Goal: Task Accomplishment & Management: Manage account settings

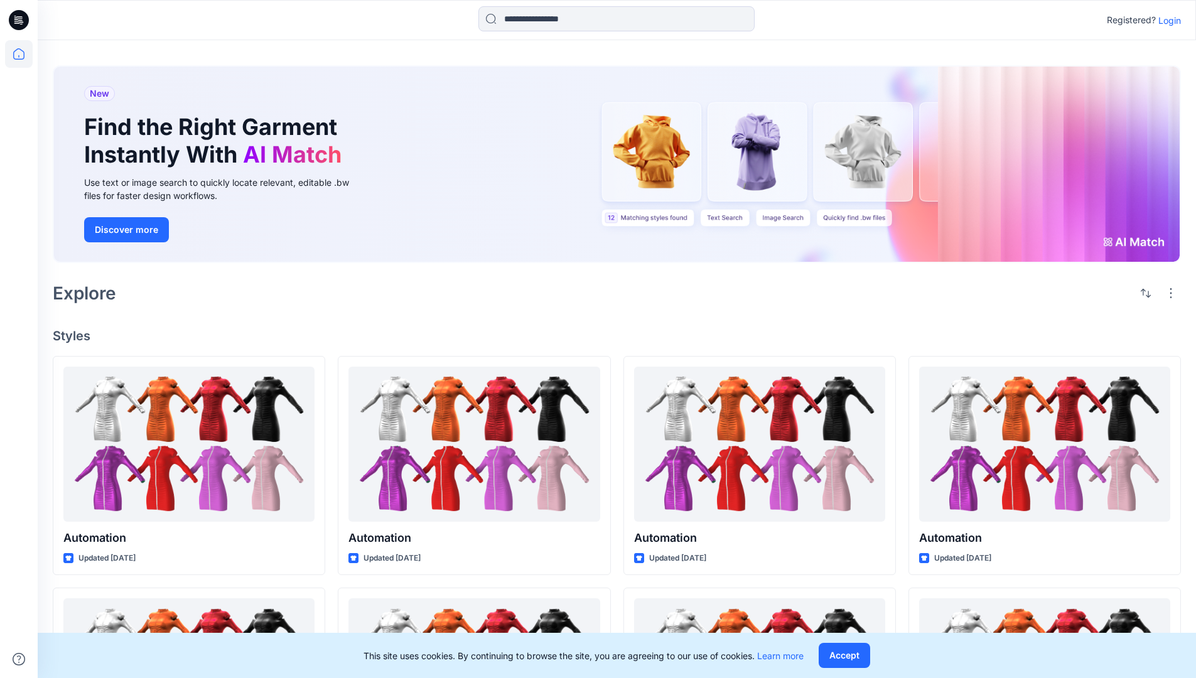
click at [1167, 20] on p "Login" at bounding box center [1170, 20] width 23 height 13
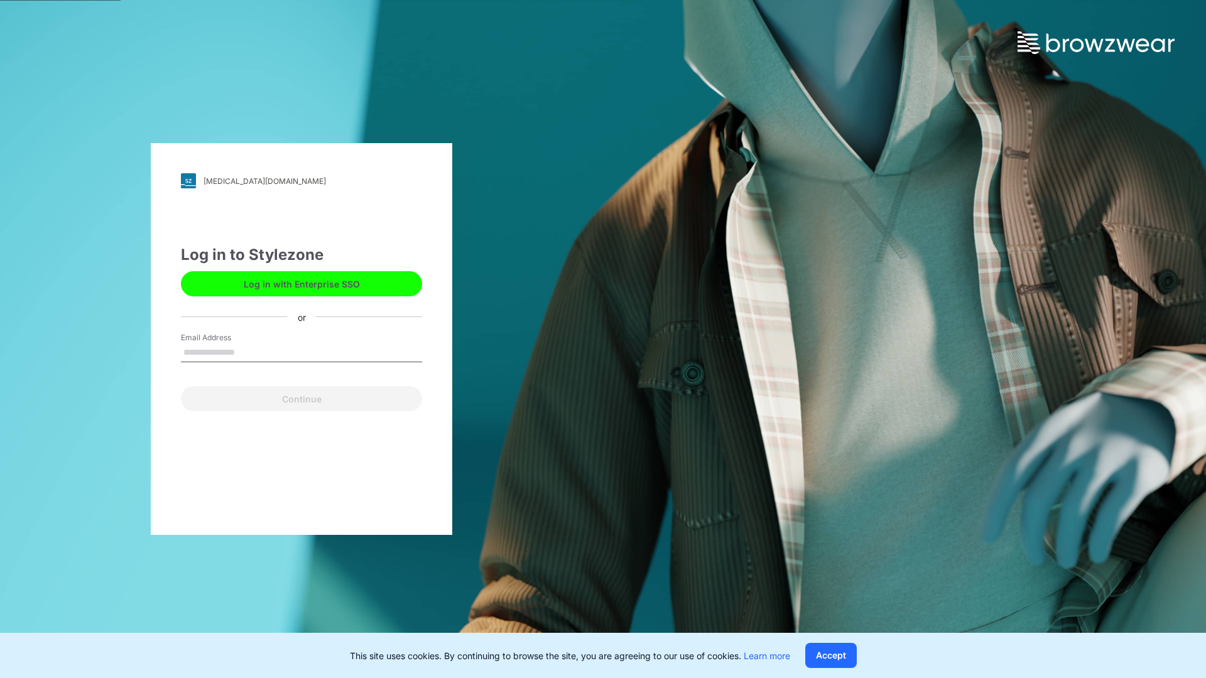
click at [248, 352] on input "Email Address" at bounding box center [301, 353] width 241 height 19
type input "**********"
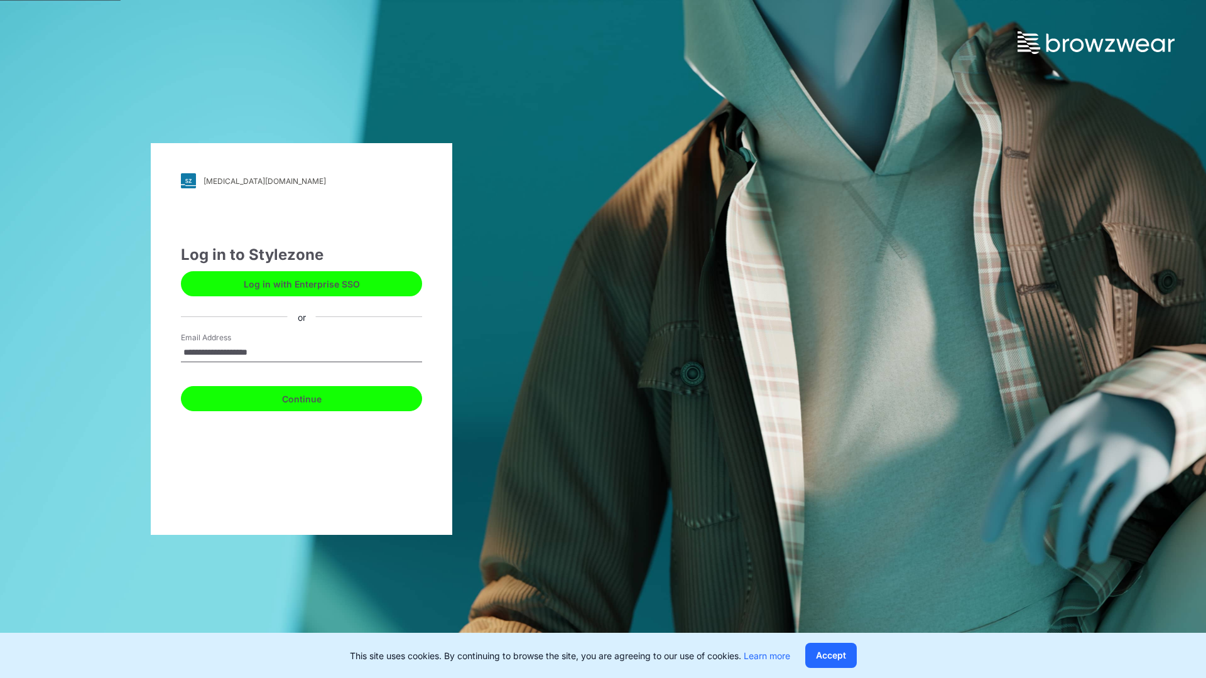
click at [315, 397] on button "Continue" at bounding box center [301, 398] width 241 height 25
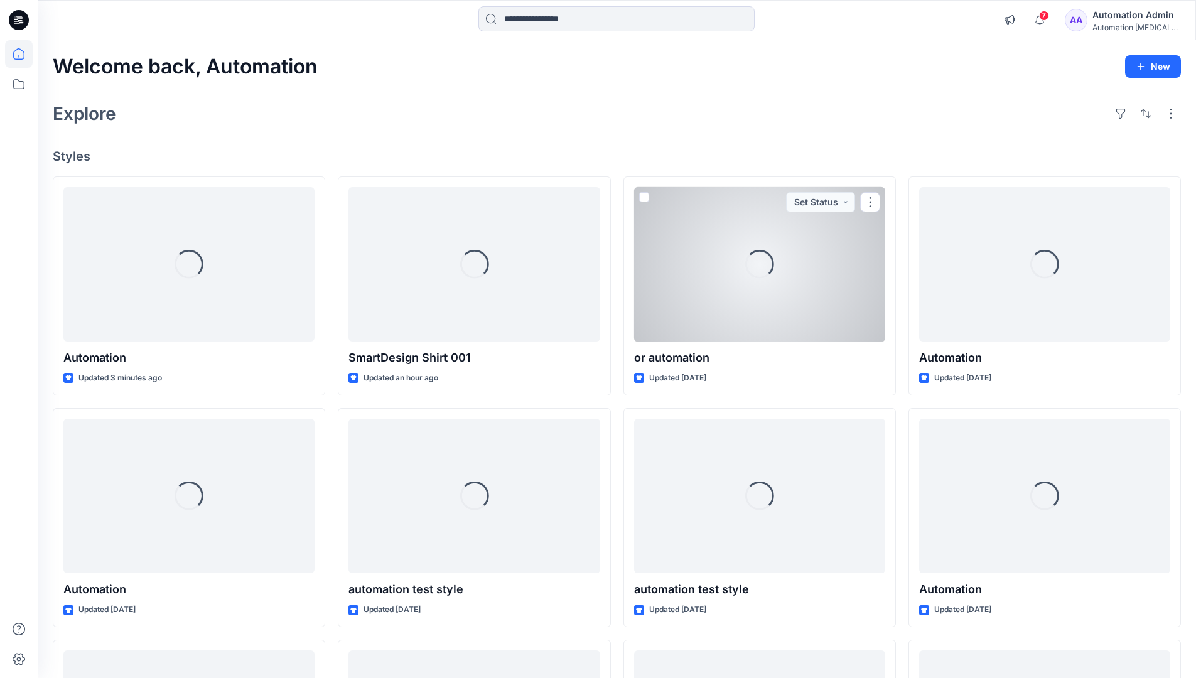
click at [24, 54] on icon at bounding box center [18, 53] width 11 height 11
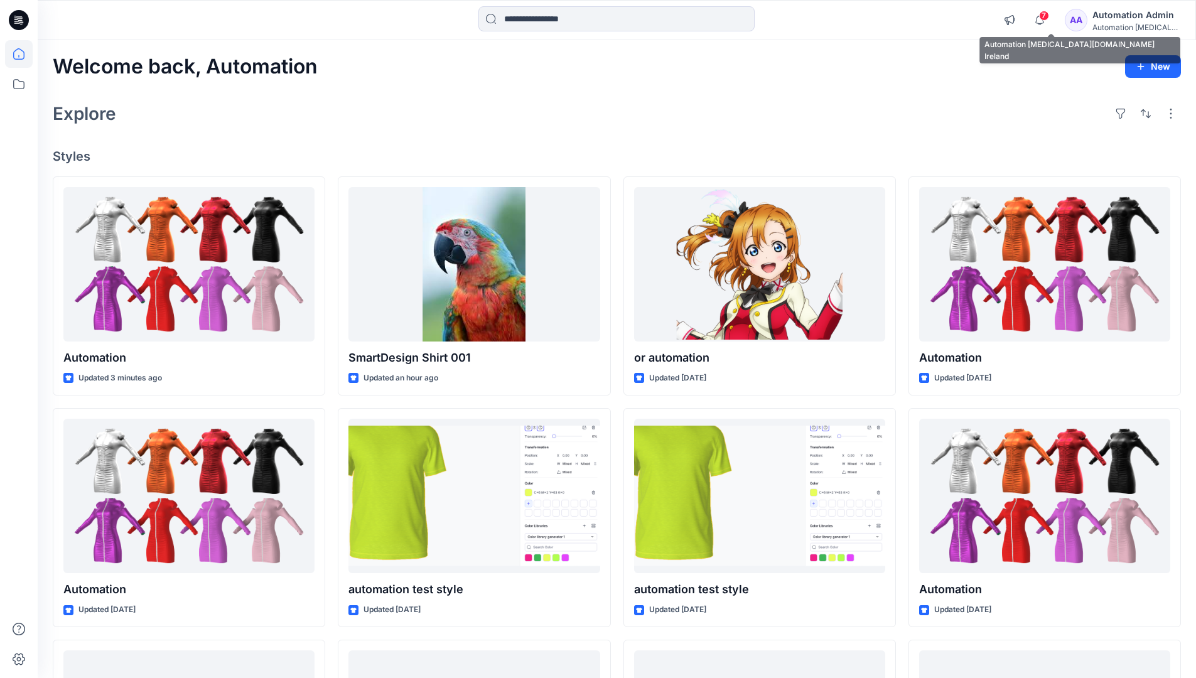
click at [1122, 25] on div "Automation [MEDICAL_DATA]..." at bounding box center [1137, 27] width 88 height 9
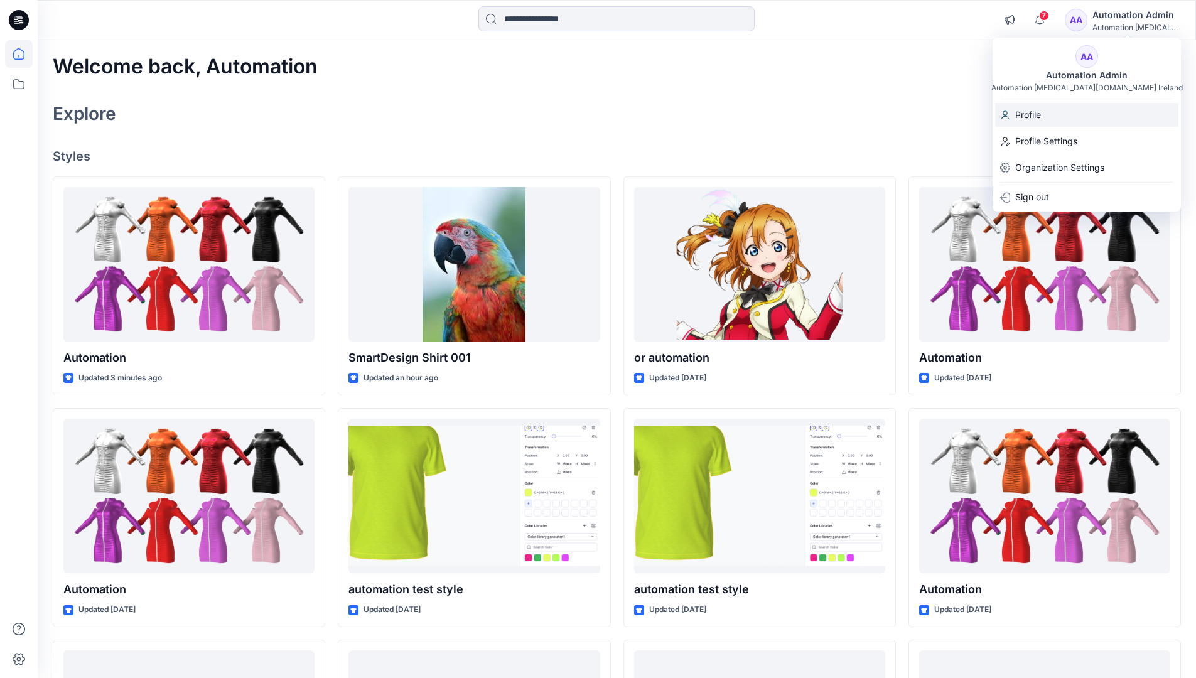
click at [1060, 117] on div "Profile" at bounding box center [1086, 115] width 183 height 24
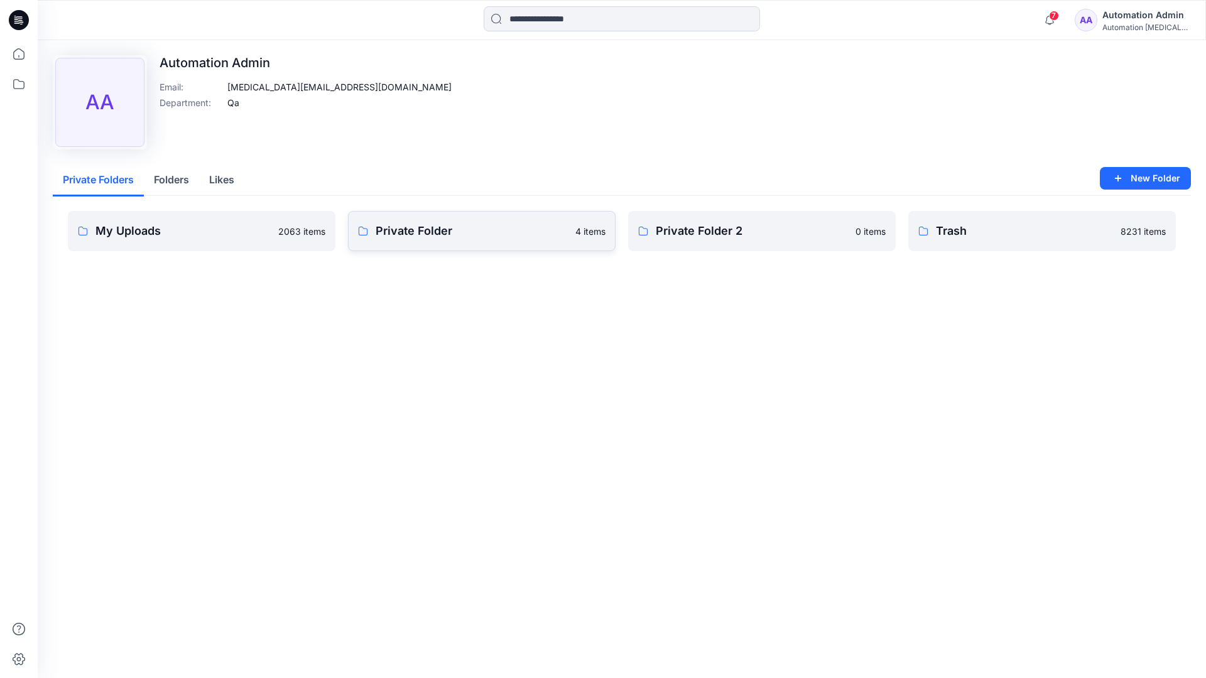
click at [420, 241] on link "Private Folder 4 items" at bounding box center [482, 231] width 268 height 40
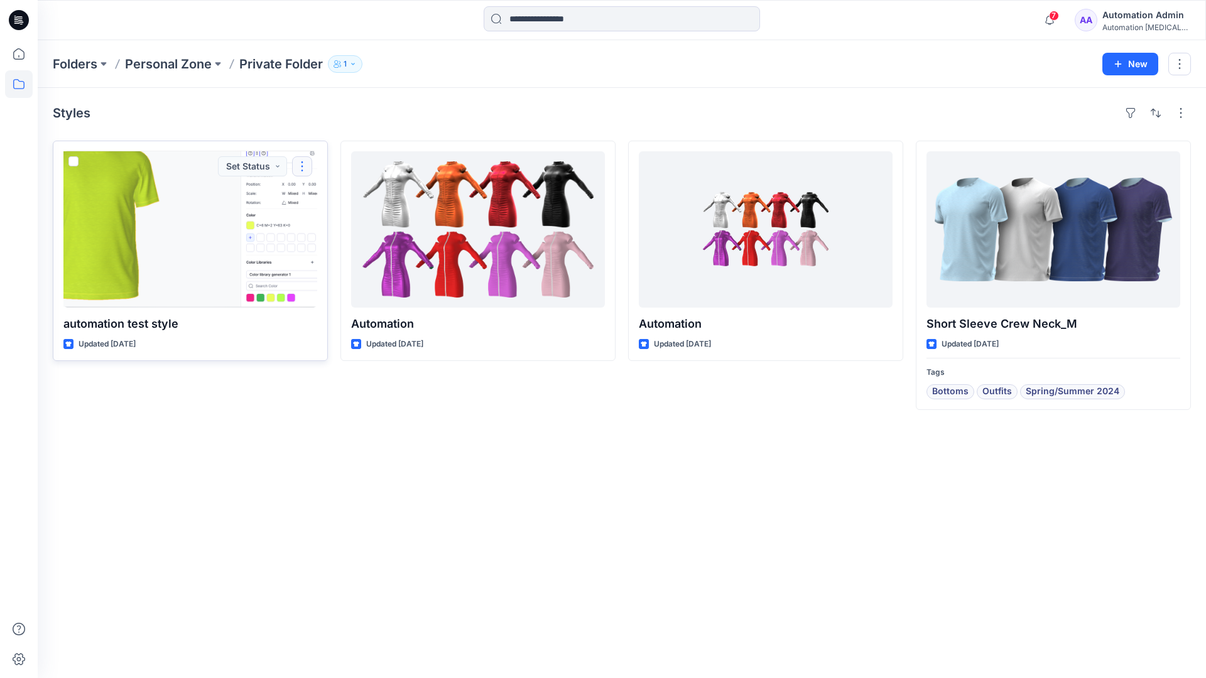
click at [300, 166] on button "button" at bounding box center [302, 166] width 20 height 20
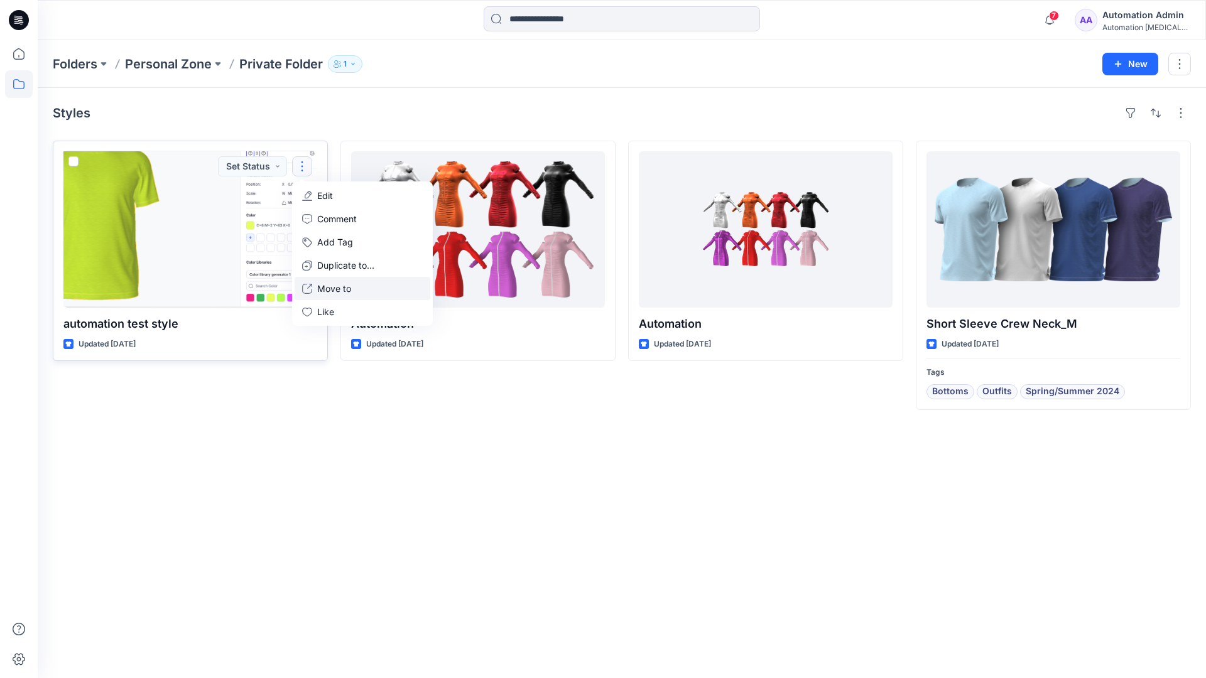
click at [323, 285] on p "Move to" at bounding box center [334, 288] width 34 height 13
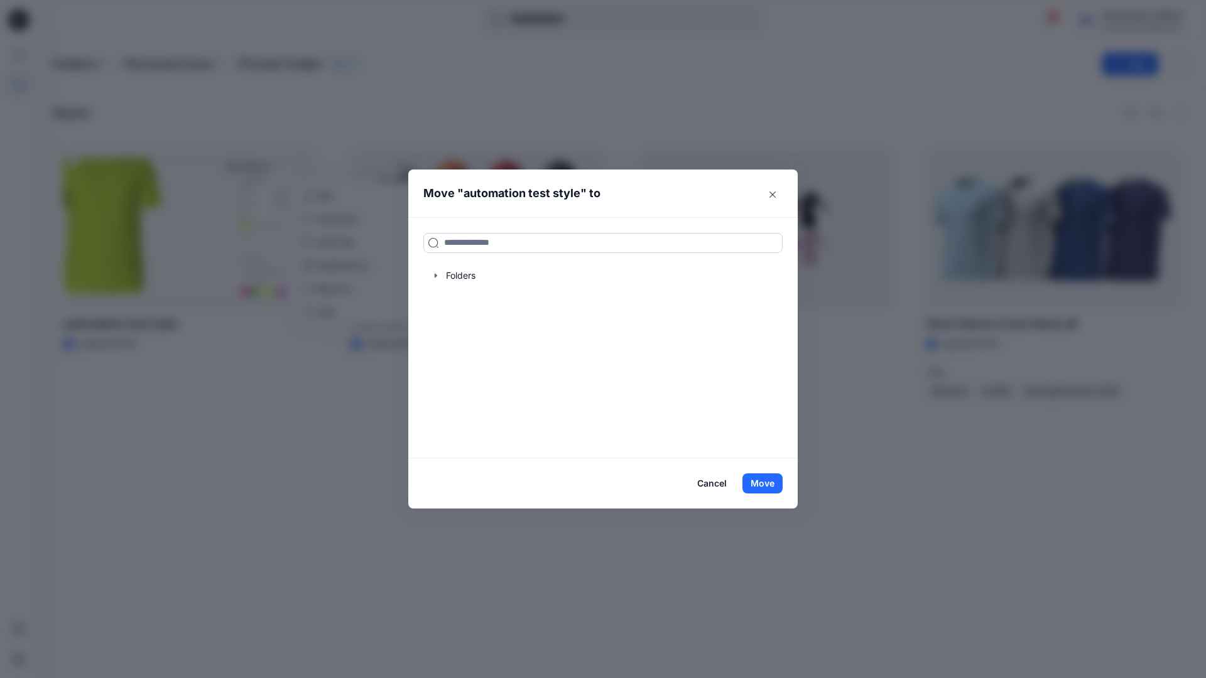
click at [554, 237] on input at bounding box center [602, 243] width 359 height 20
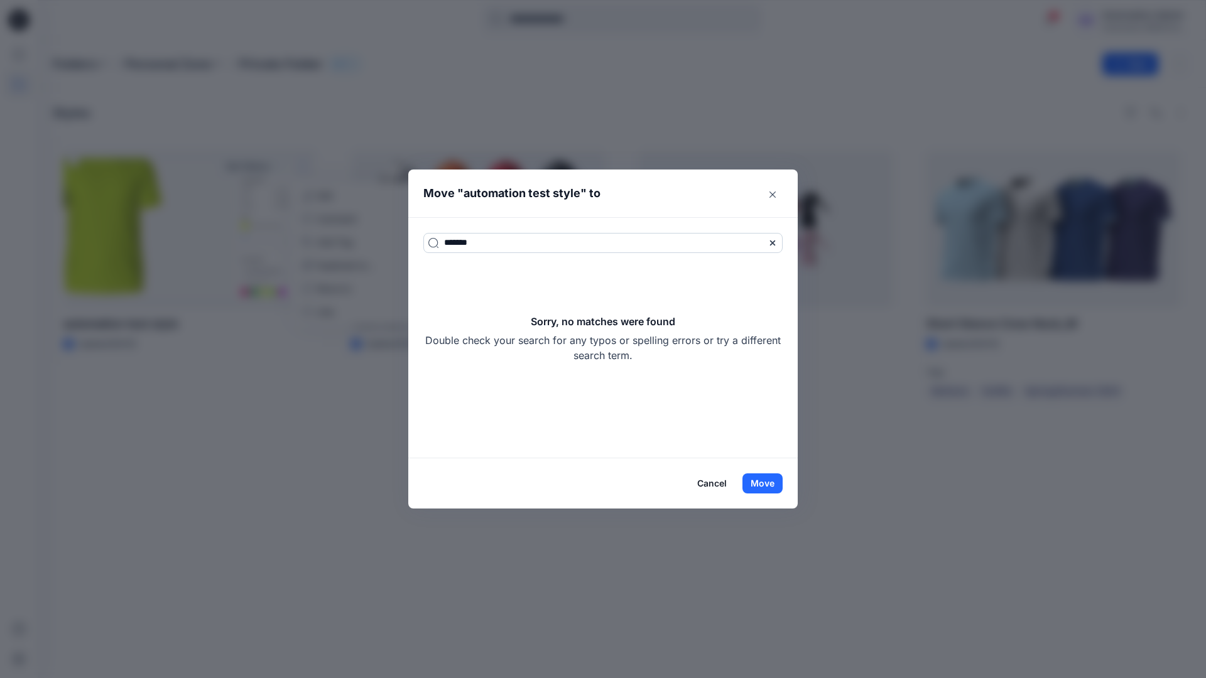
type input "*******"
drag, startPoint x: 554, startPoint y: 237, endPoint x: 653, endPoint y: 354, distance: 152.9
click at [653, 354] on div "Sorry, no matches were found Double check your search for any typos or spelling…" at bounding box center [602, 338] width 359 height 49
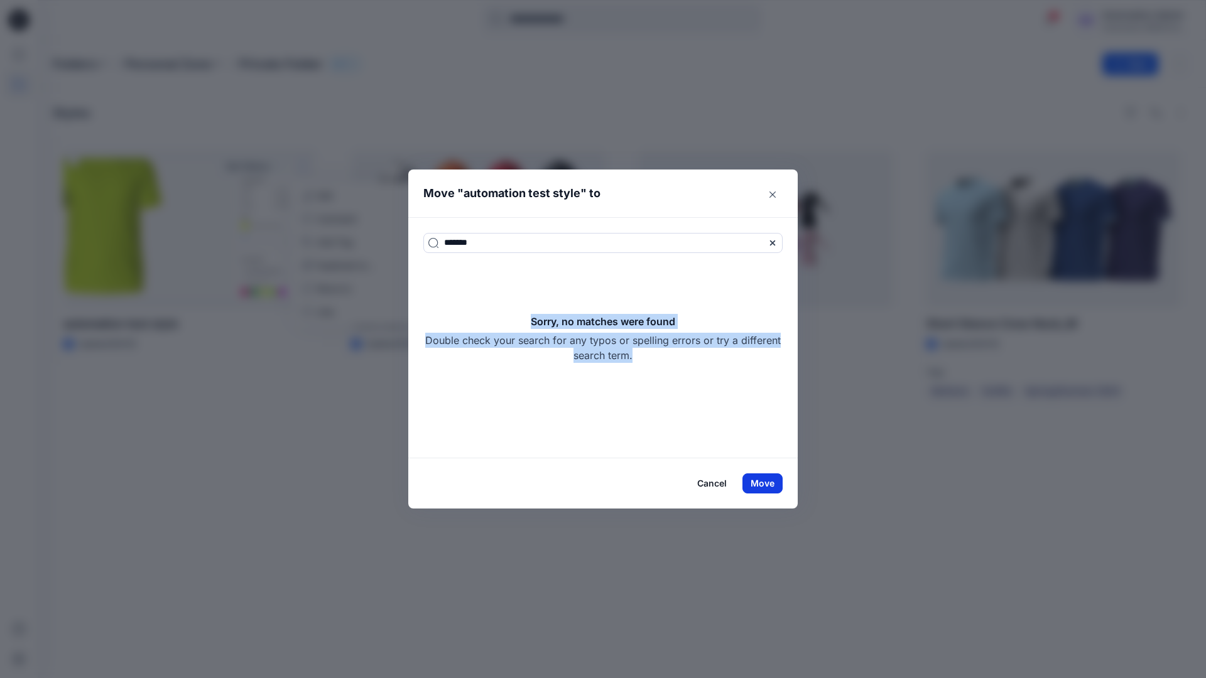
click at [772, 482] on button "Move" at bounding box center [762, 484] width 40 height 20
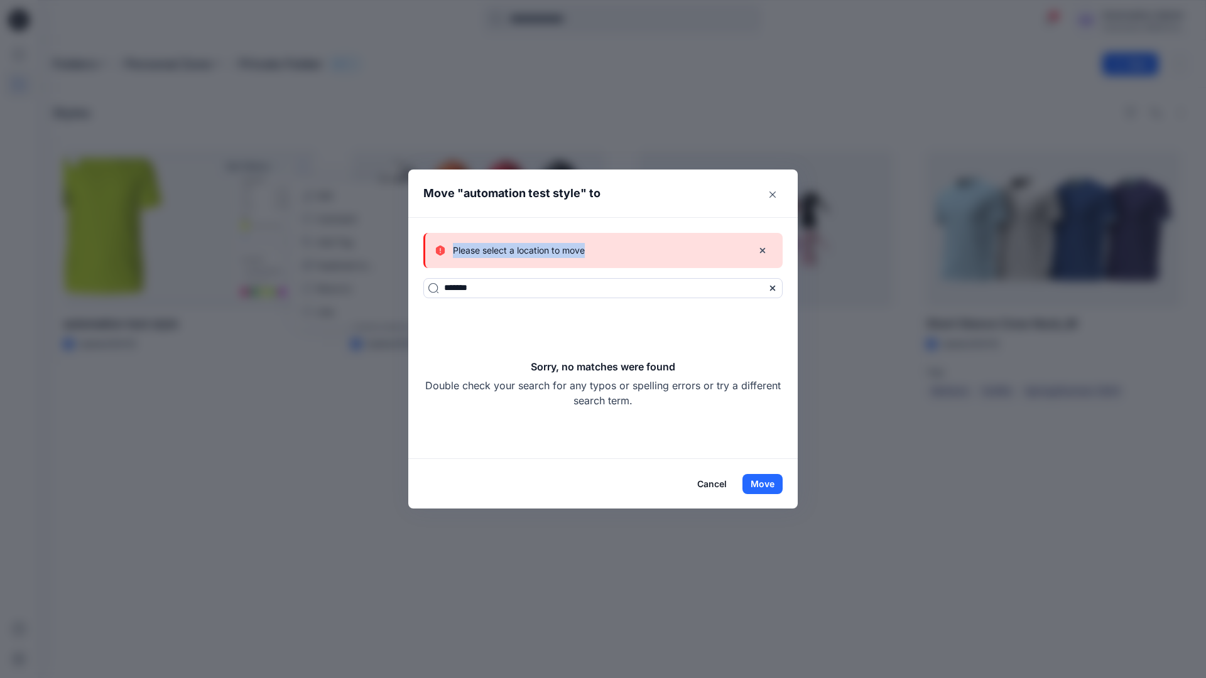
drag, startPoint x: 772, startPoint y: 482, endPoint x: 585, endPoint y: 251, distance: 297.0
click at [585, 251] on div "Please select a location to move" at bounding box center [588, 250] width 307 height 15
click at [715, 482] on button "Cancel" at bounding box center [712, 484] width 46 height 20
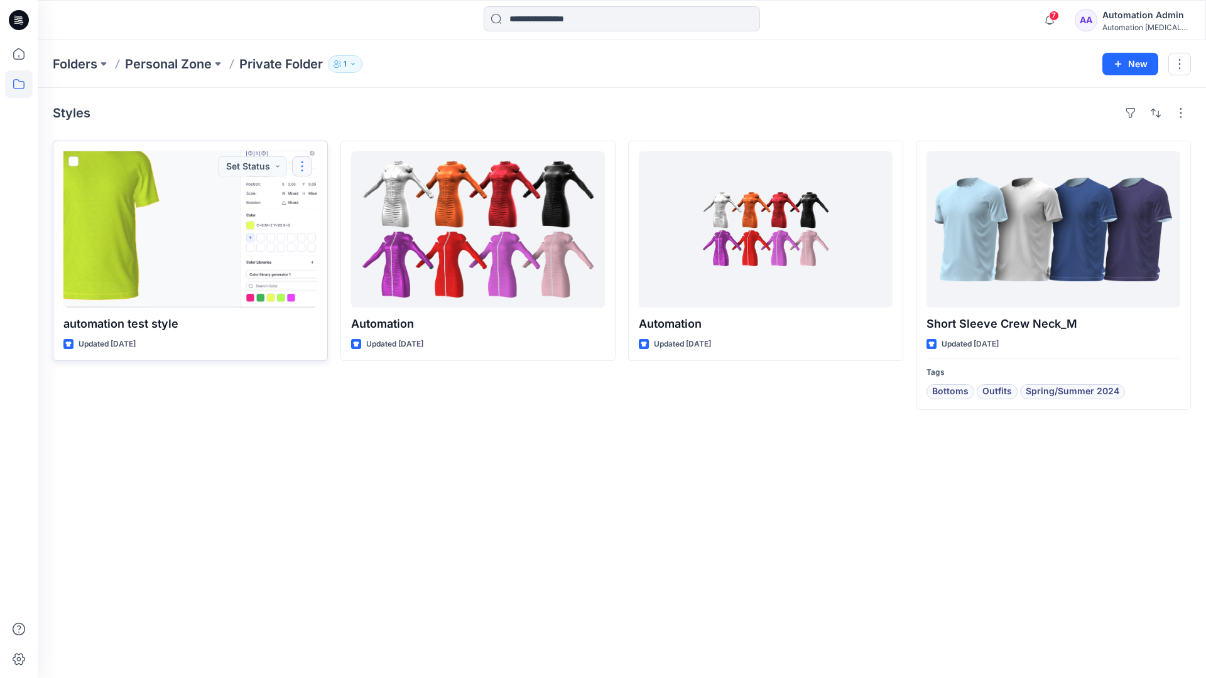
click at [303, 166] on button "button" at bounding box center [302, 166] width 20 height 20
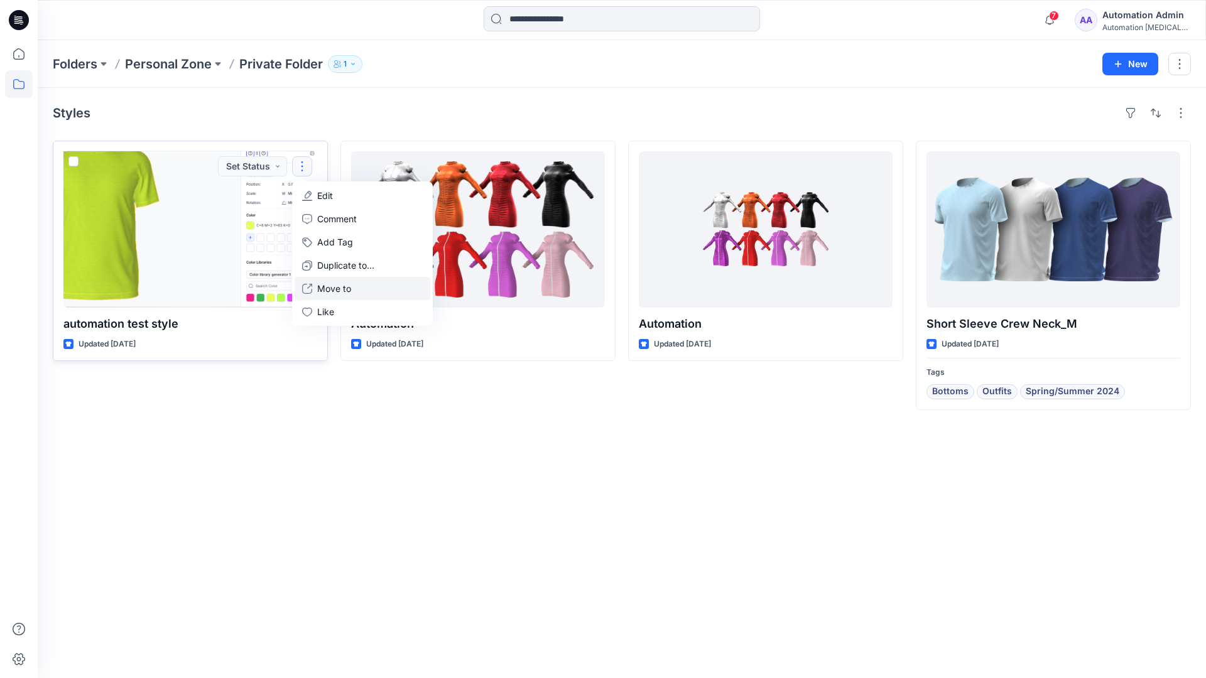
click at [340, 286] on p "Move to" at bounding box center [334, 288] width 34 height 13
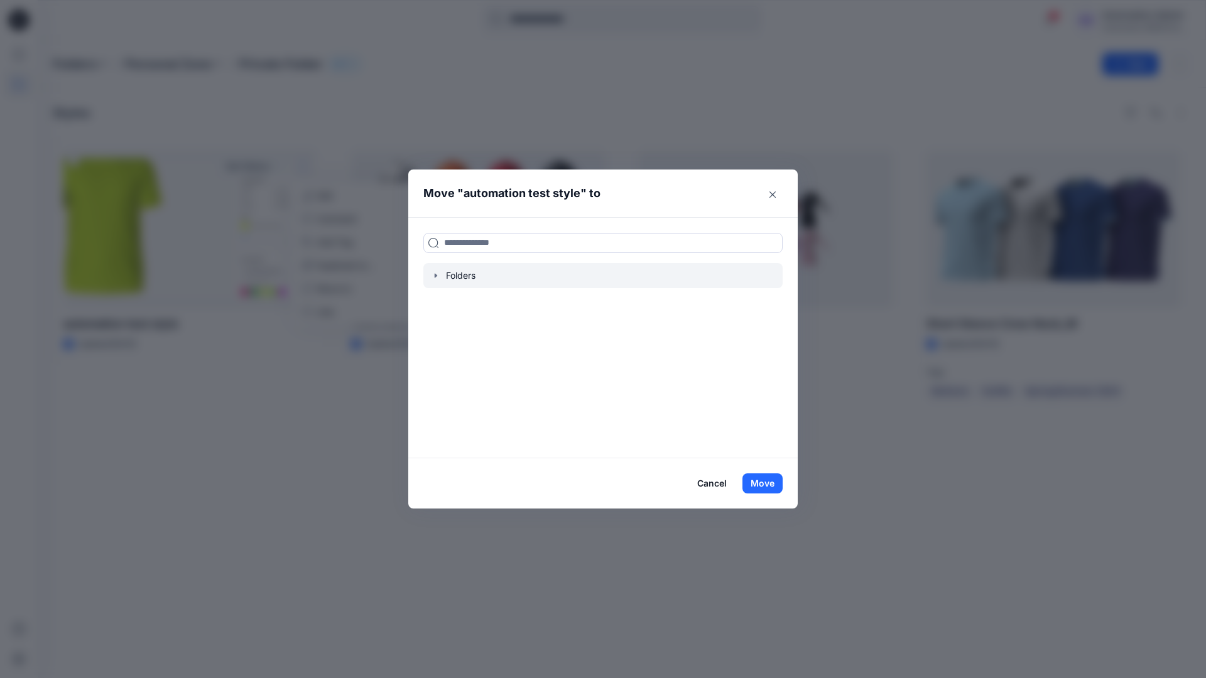
click at [438, 277] on icon "button" at bounding box center [436, 276] width 10 height 10
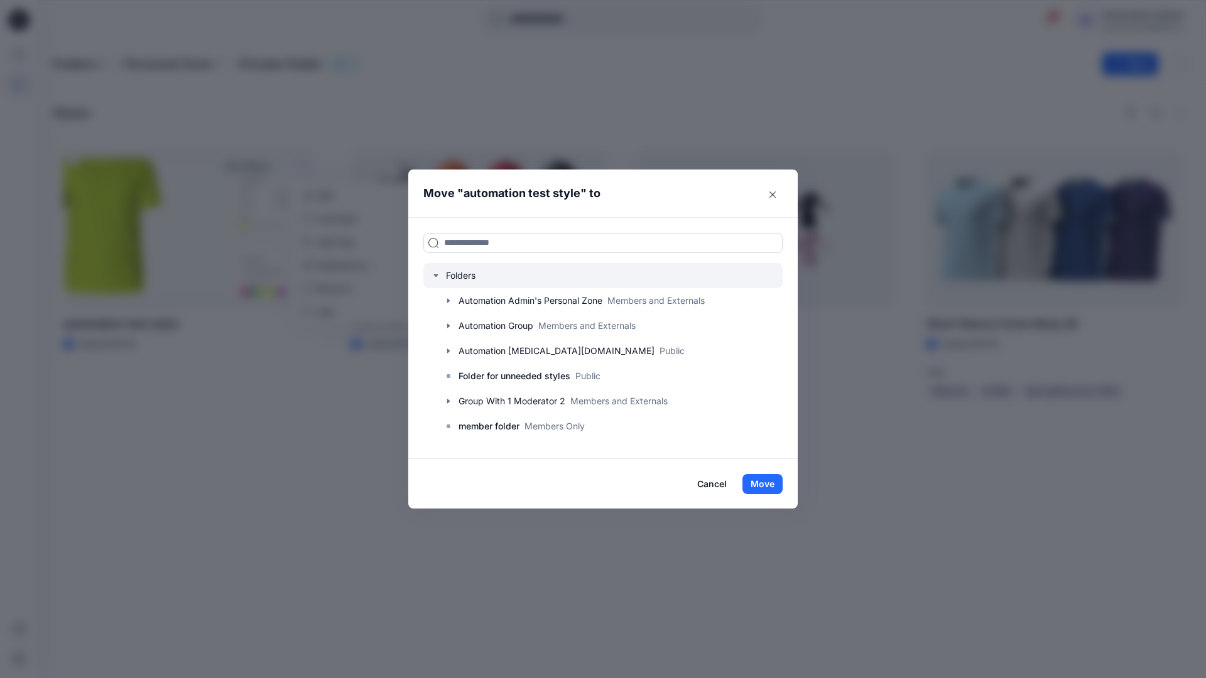
scroll to position [124, 0]
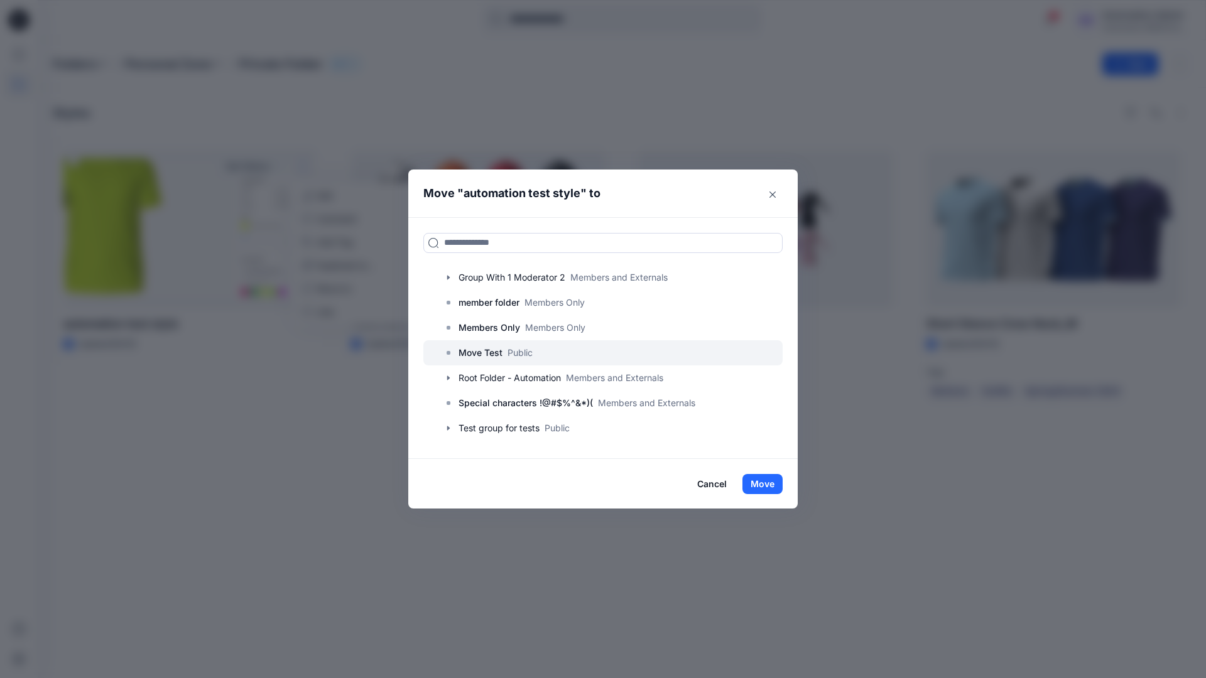
click at [487, 352] on p "Move Test" at bounding box center [480, 352] width 44 height 15
click at [766, 484] on button "Move" at bounding box center [762, 484] width 40 height 20
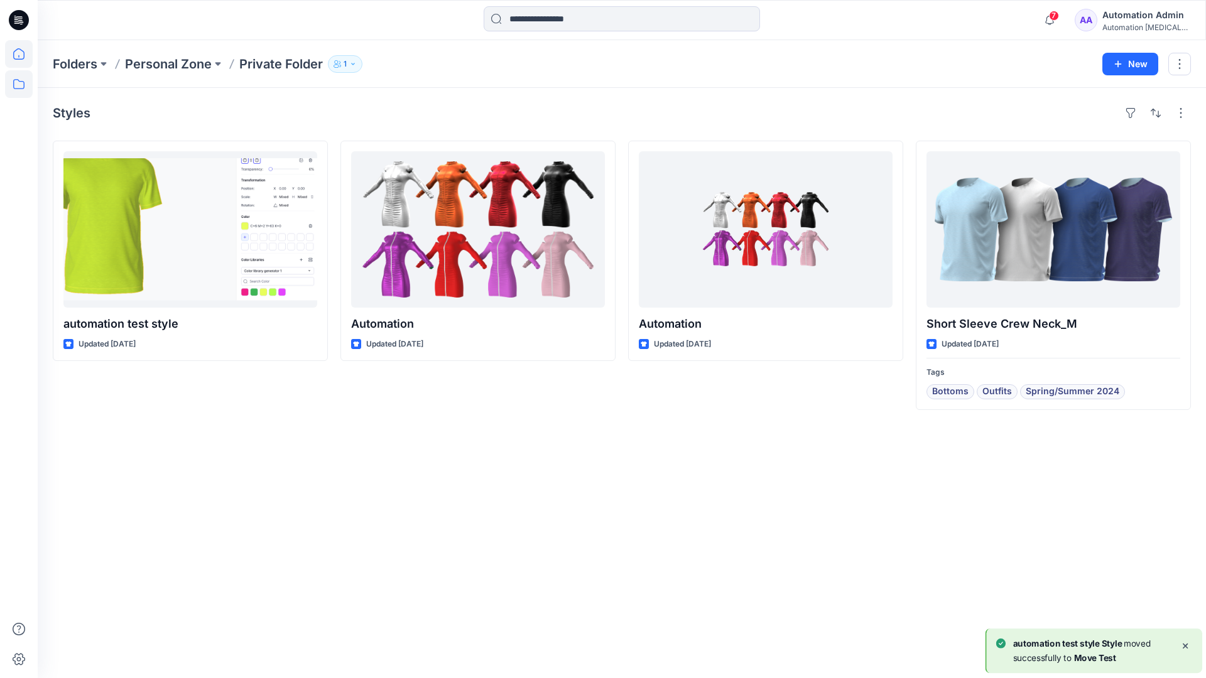
click at [20, 52] on icon at bounding box center [19, 54] width 28 height 28
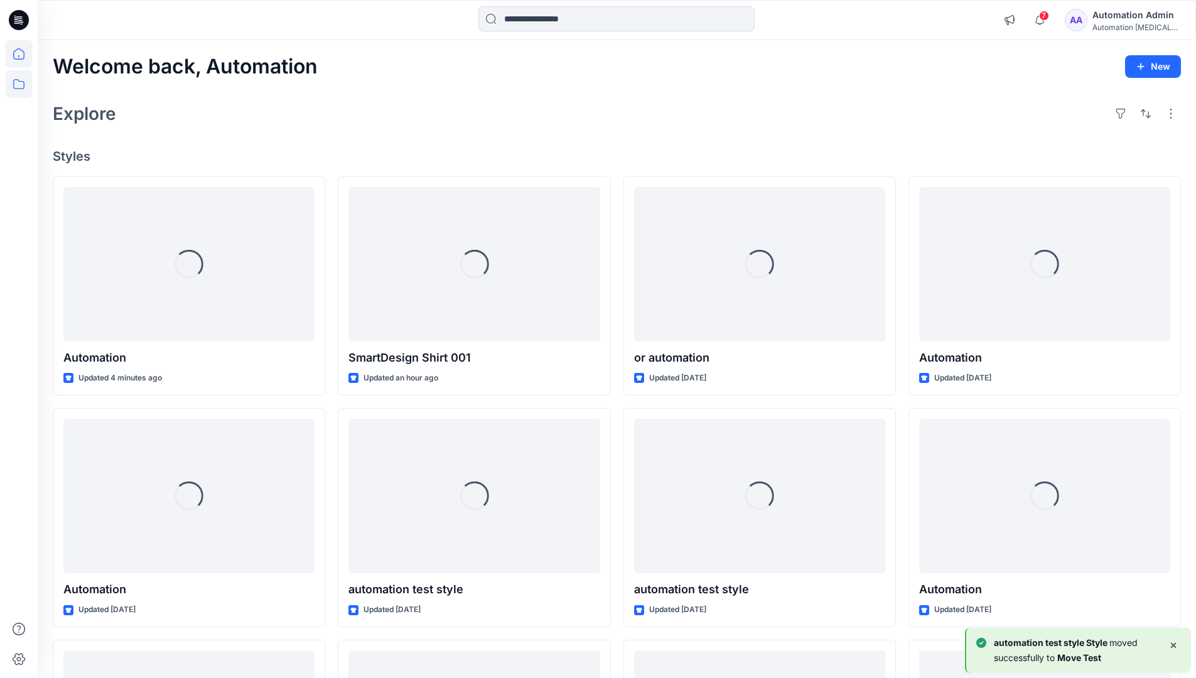
click at [21, 82] on icon at bounding box center [19, 84] width 28 height 28
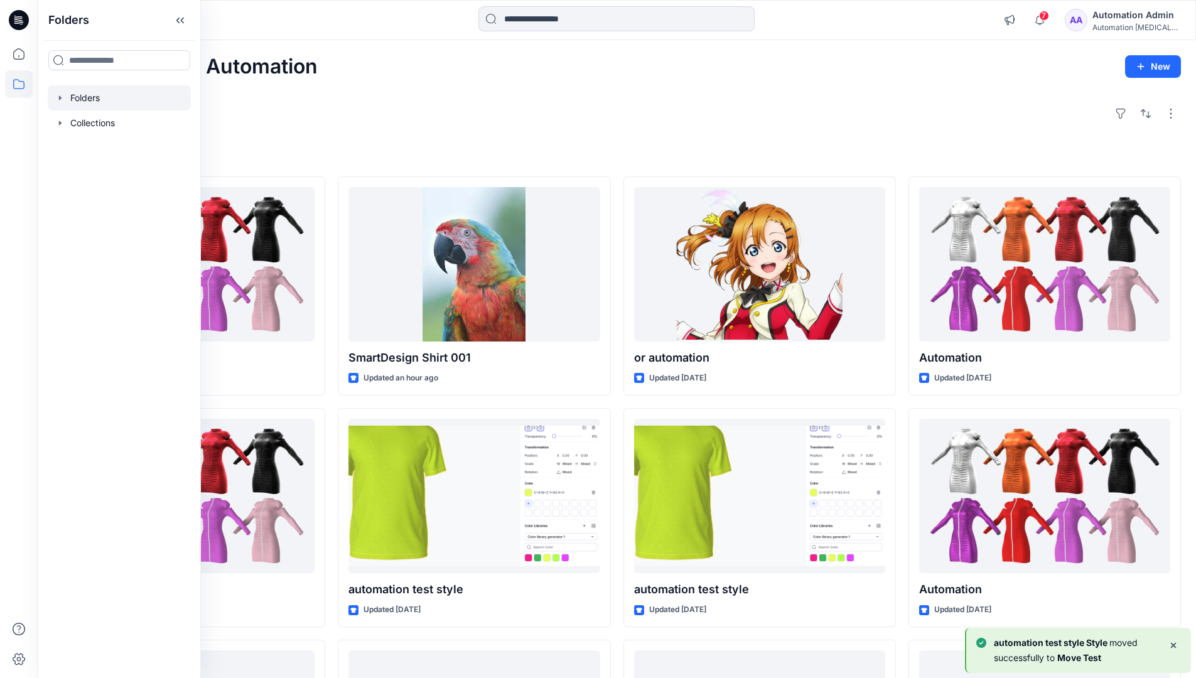
click at [84, 99] on div at bounding box center [119, 97] width 143 height 25
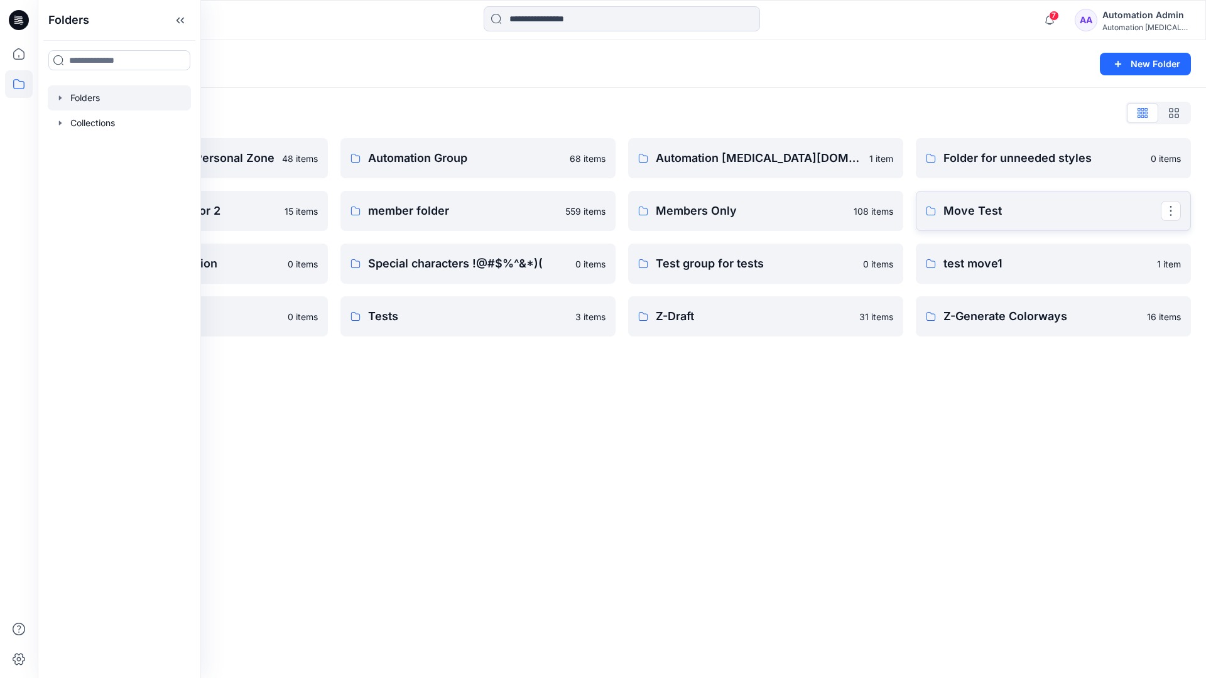
click at [1141, 224] on link "Move Test" at bounding box center [1053, 211] width 275 height 40
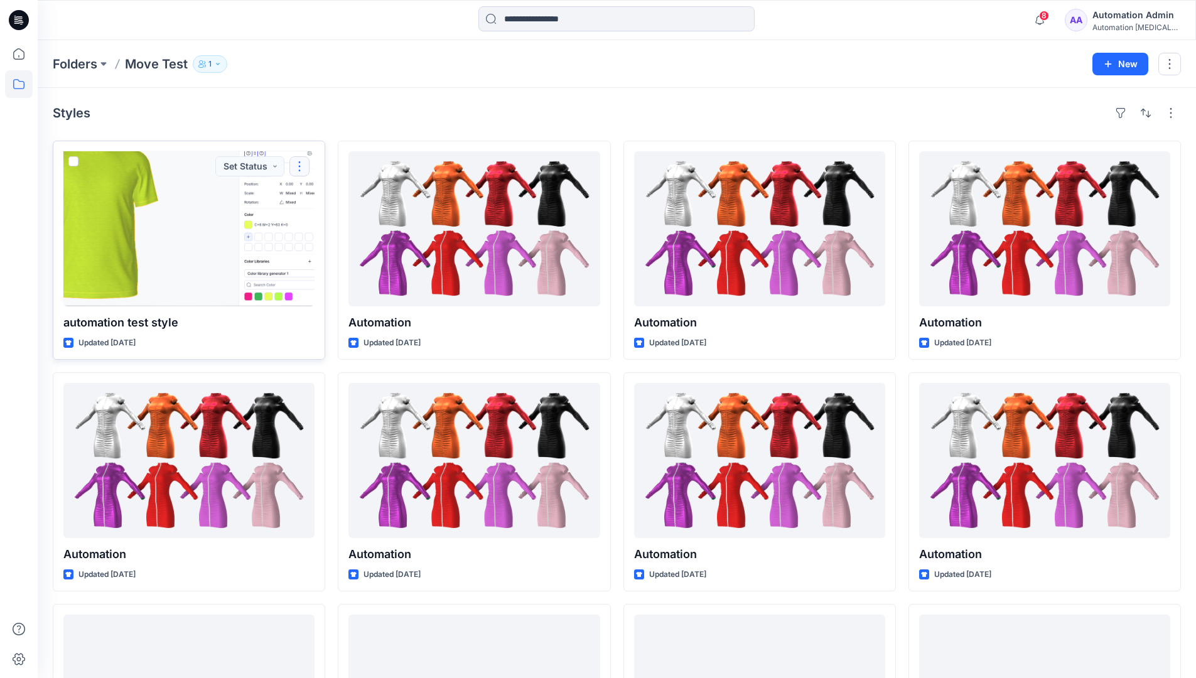
click at [300, 168] on button "button" at bounding box center [300, 166] width 20 height 20
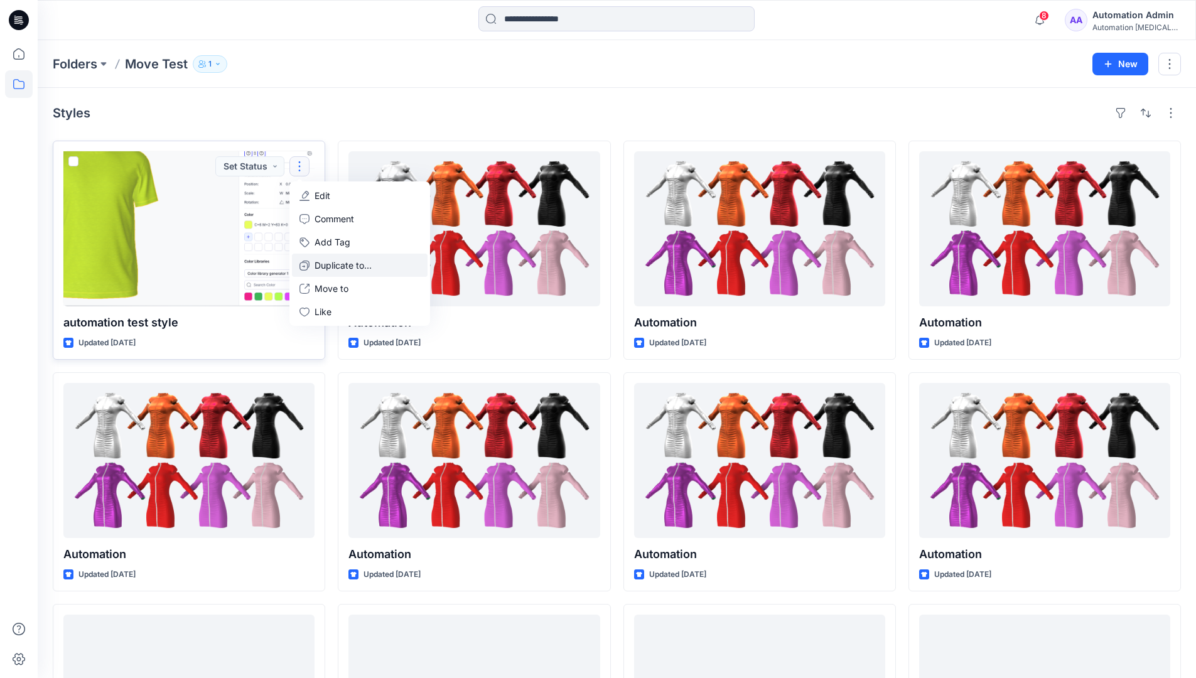
click at [323, 259] on p "Duplicate to..." at bounding box center [343, 265] width 57 height 13
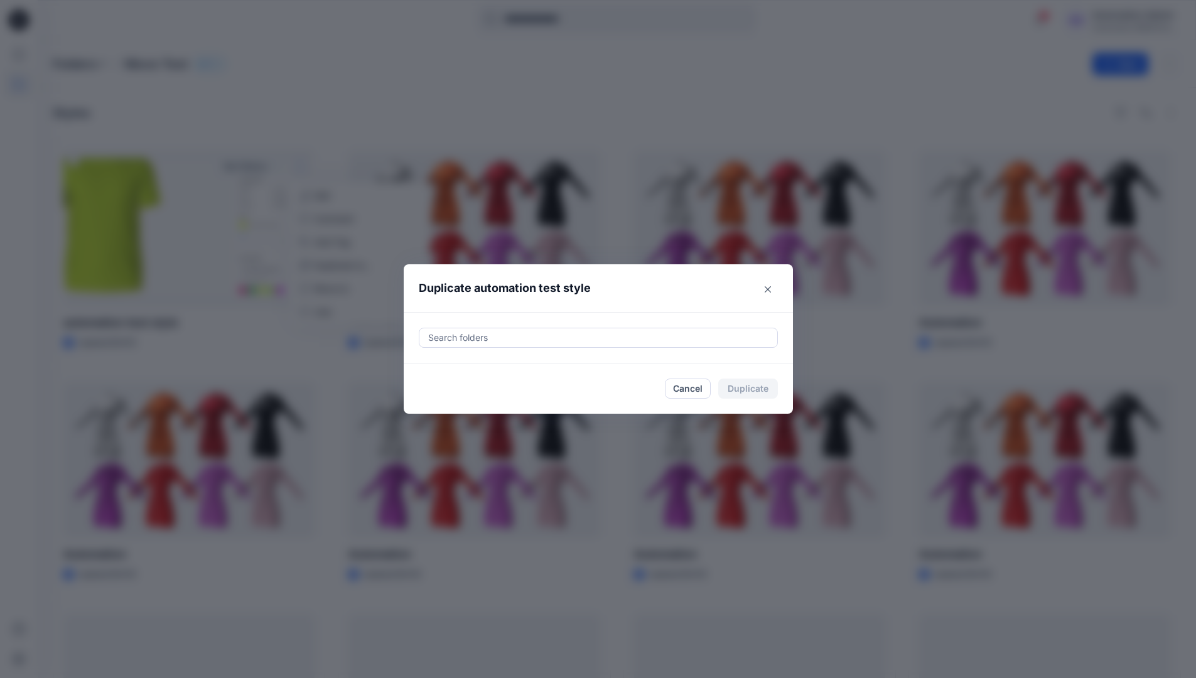
click at [468, 332] on div at bounding box center [598, 337] width 343 height 15
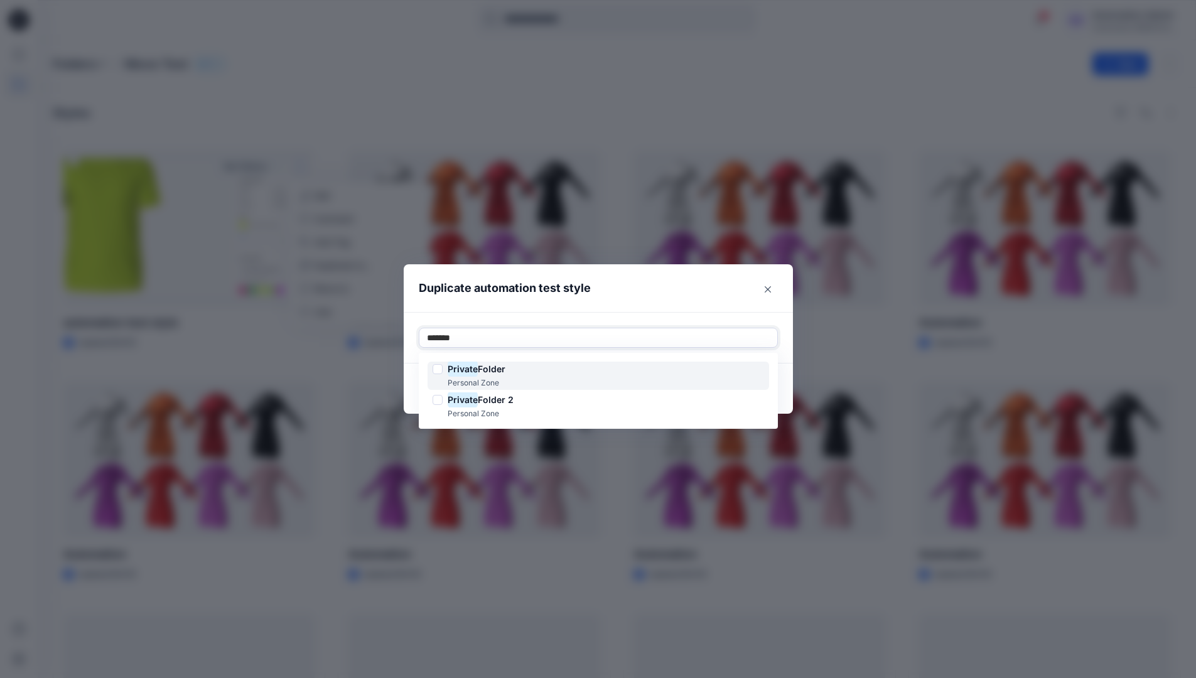
click at [494, 366] on span "Folder" at bounding box center [492, 369] width 28 height 11
type input "*******"
click at [597, 300] on header "Duplicate automation test style" at bounding box center [586, 288] width 364 height 48
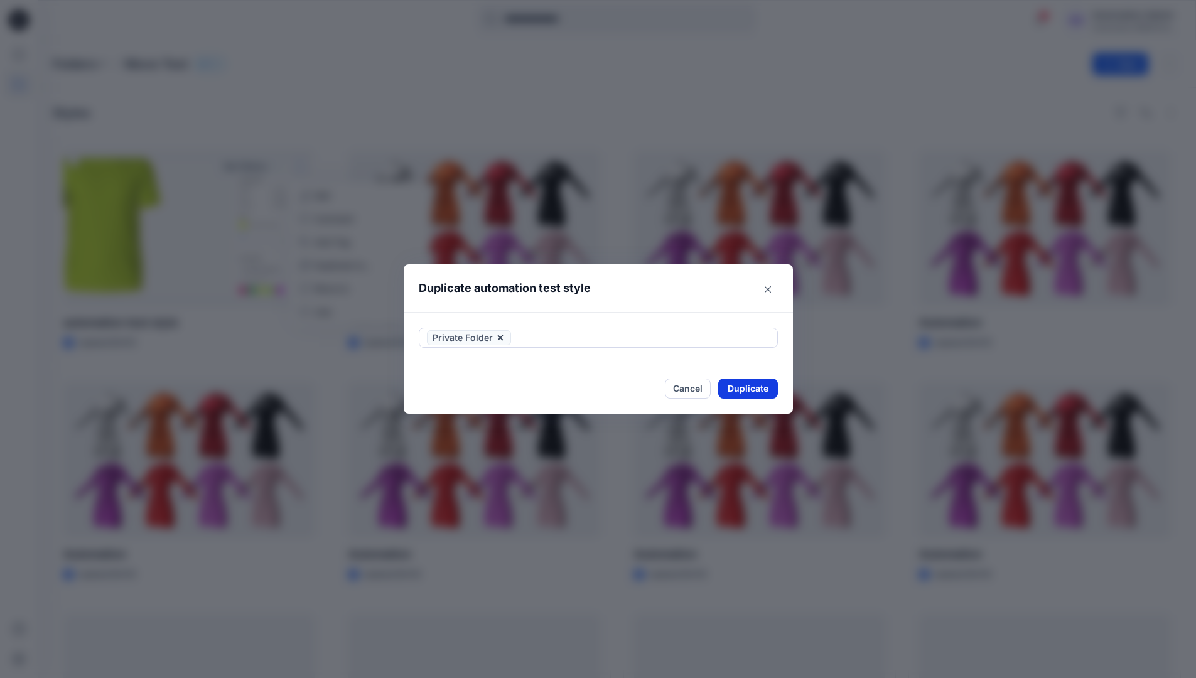
click at [762, 383] on button "Duplicate" at bounding box center [749, 389] width 60 height 20
click at [767, 388] on button "Close" at bounding box center [757, 389] width 41 height 20
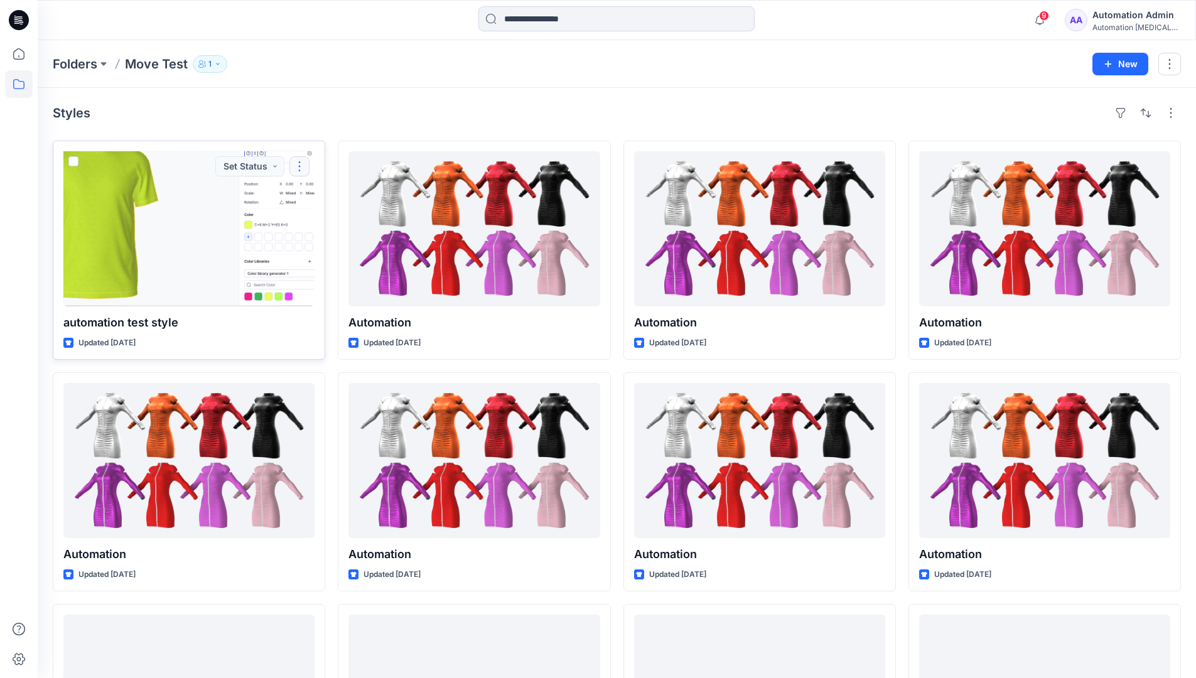
click at [299, 166] on button "button" at bounding box center [300, 166] width 20 height 20
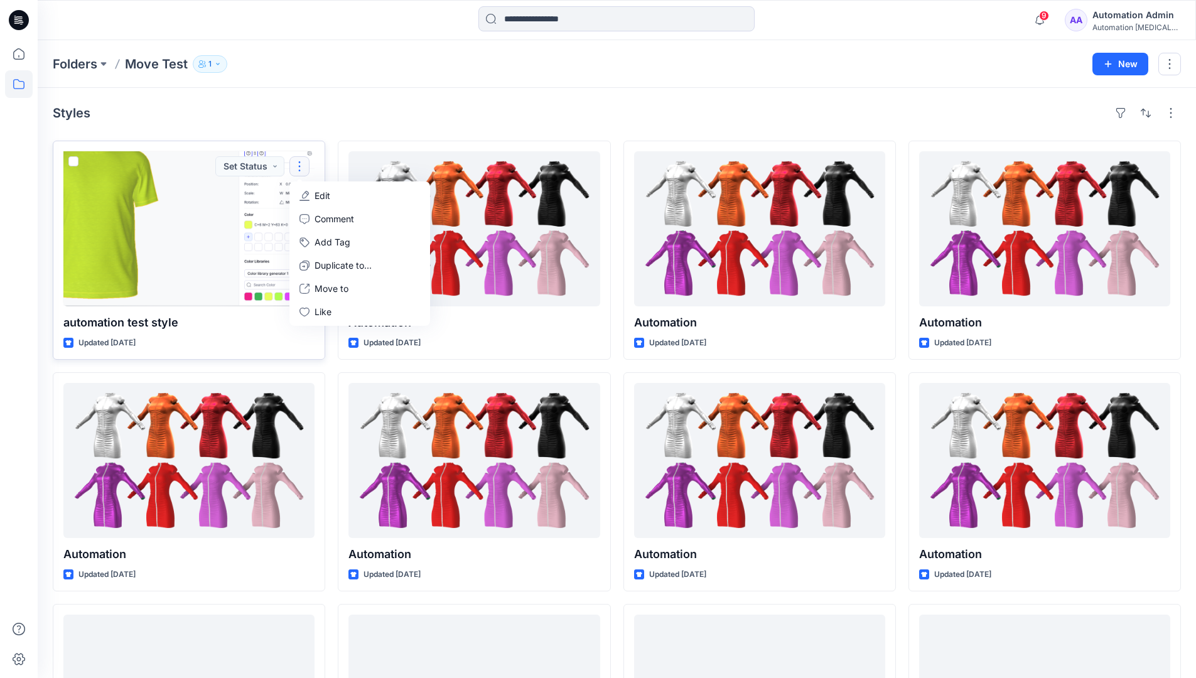
click at [318, 195] on p "Edit" at bounding box center [323, 195] width 16 height 13
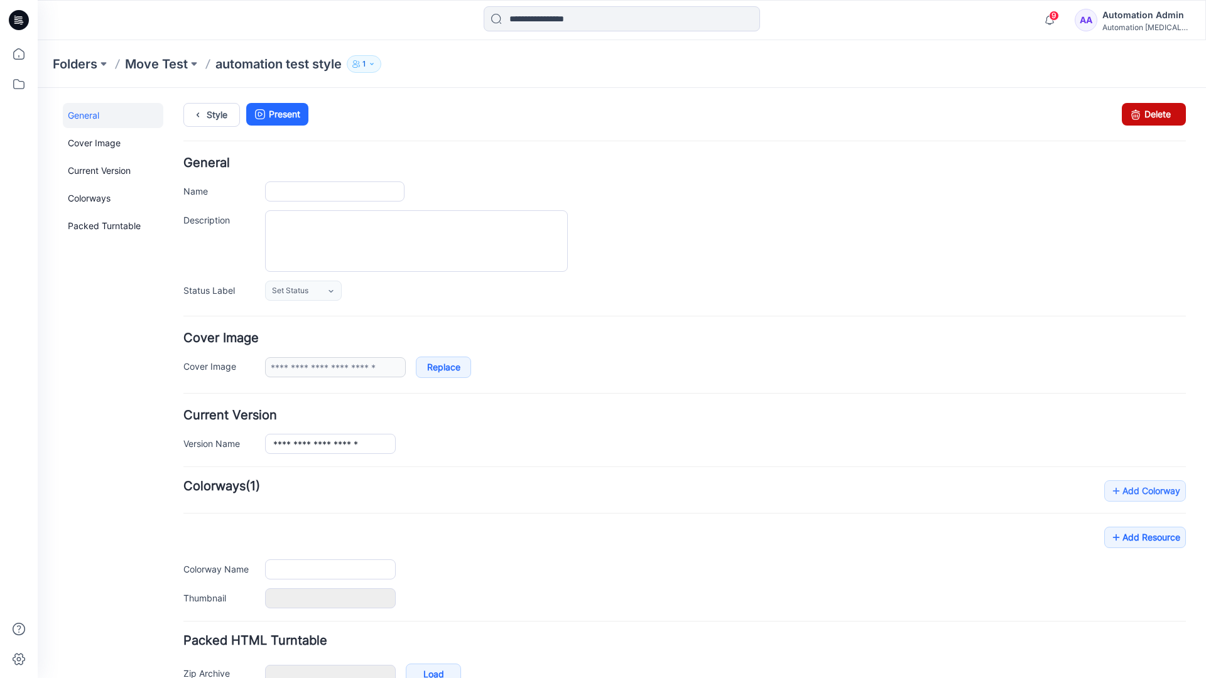
click at [1127, 116] on icon at bounding box center [1136, 114] width 18 height 23
type input "**********"
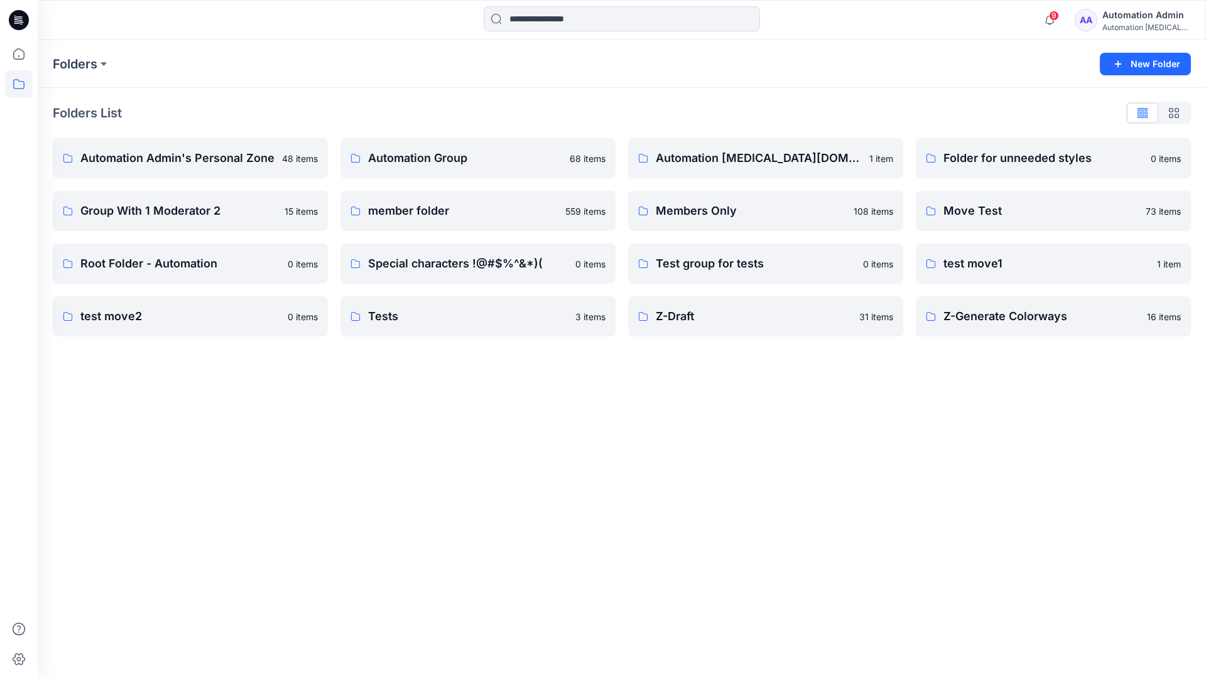
click at [1124, 18] on div "Automation Admin" at bounding box center [1146, 15] width 88 height 15
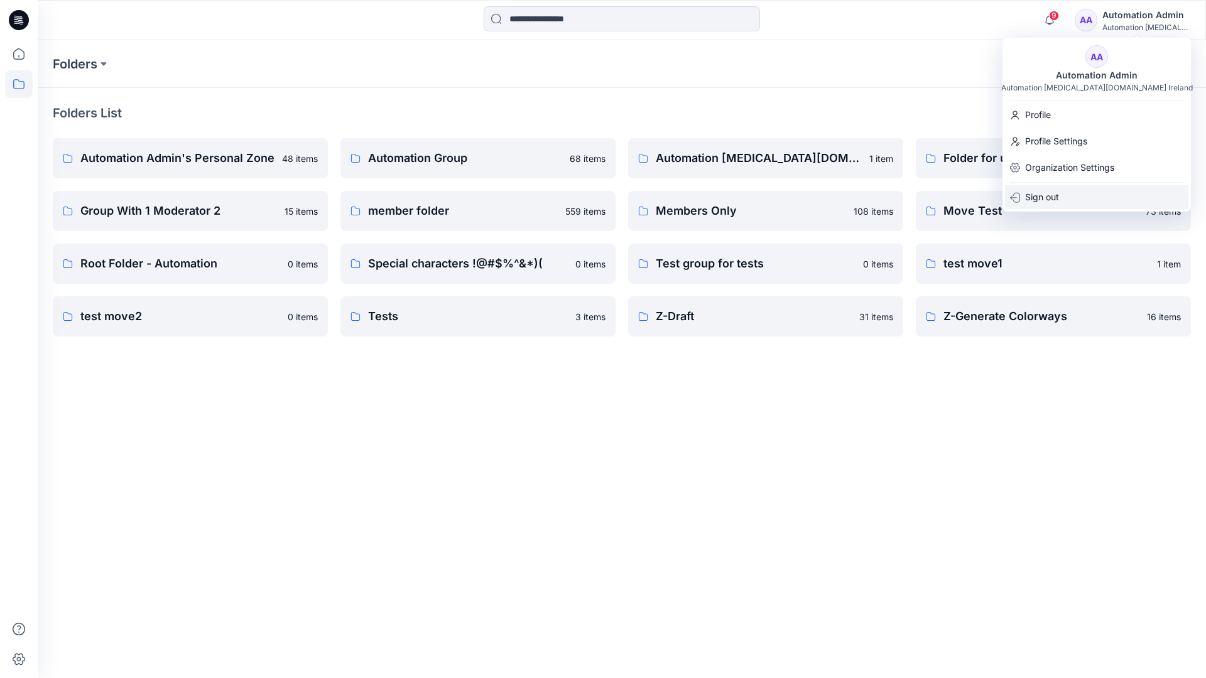
click at [1044, 193] on p "Sign out" at bounding box center [1042, 197] width 34 height 24
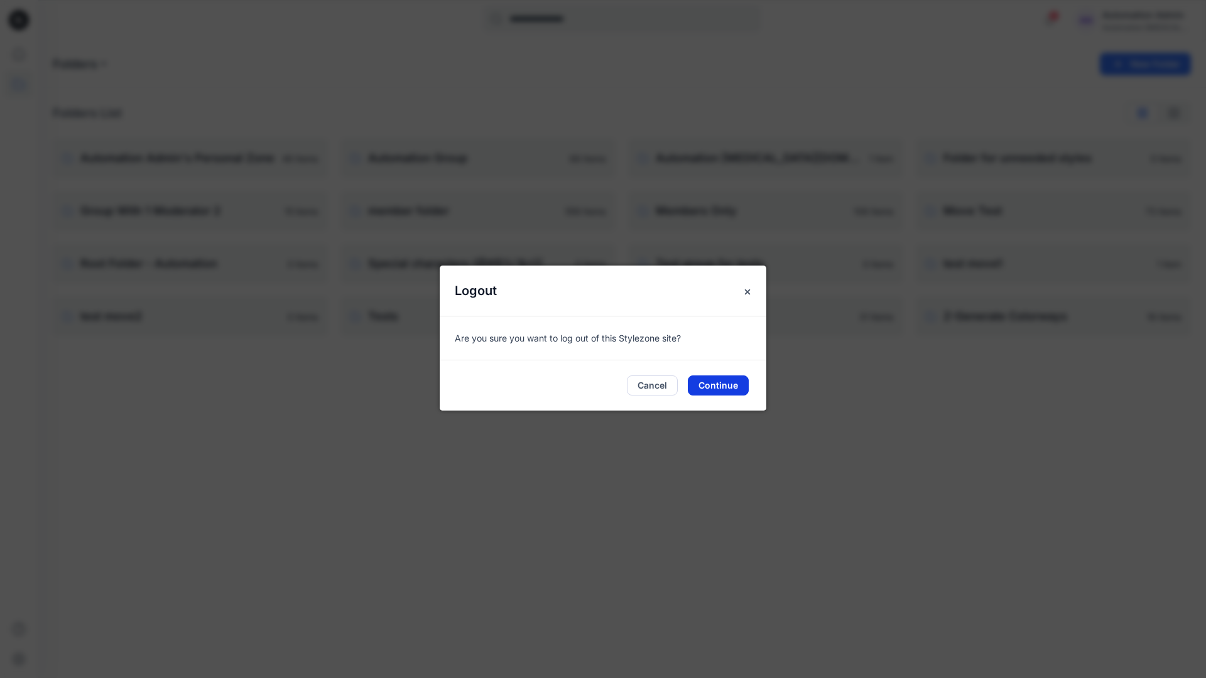
click at [727, 383] on button "Continue" at bounding box center [718, 386] width 61 height 20
